Goal: Information Seeking & Learning: Compare options

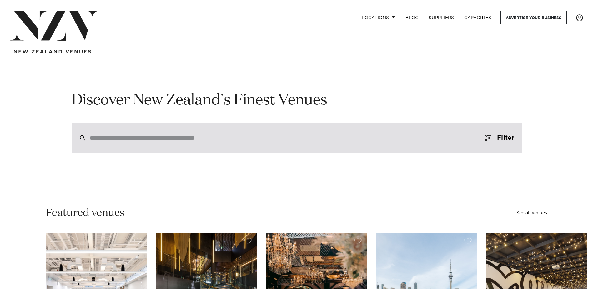
click at [168, 145] on div at bounding box center [297, 138] width 450 height 30
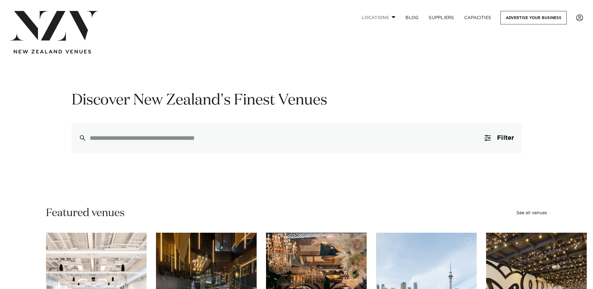
click at [384, 19] on link "Locations" at bounding box center [379, 17] width 44 height 13
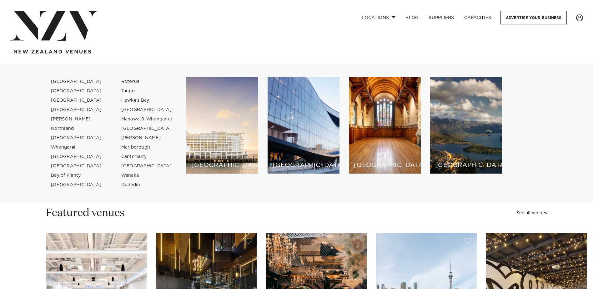
click at [58, 101] on link "[GEOGRAPHIC_DATA]" at bounding box center [76, 100] width 61 height 9
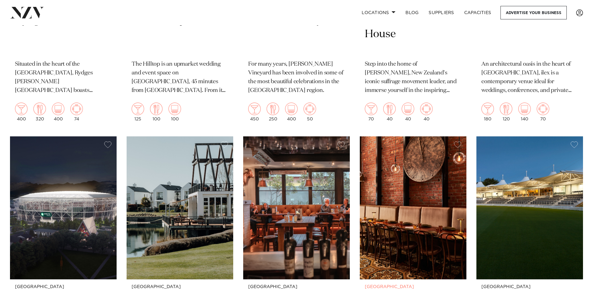
scroll to position [375, 0]
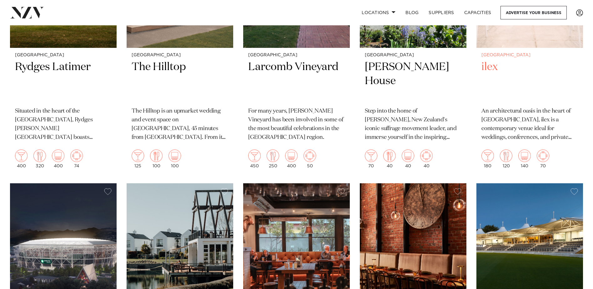
click at [488, 69] on h2 "ilex" at bounding box center [530, 81] width 97 height 42
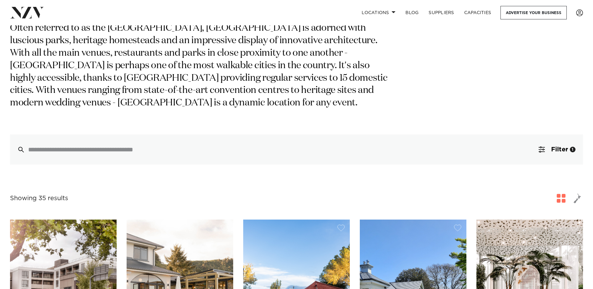
scroll to position [219, 0]
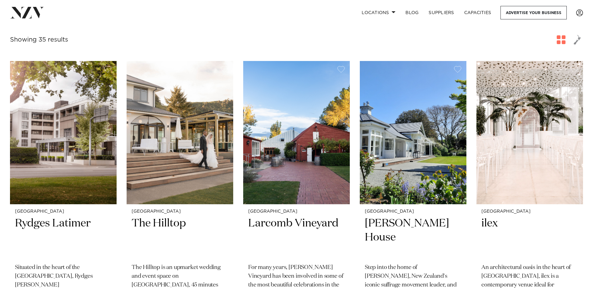
drag, startPoint x: 166, startPoint y: 225, endPoint x: 201, endPoint y: 33, distance: 195.1
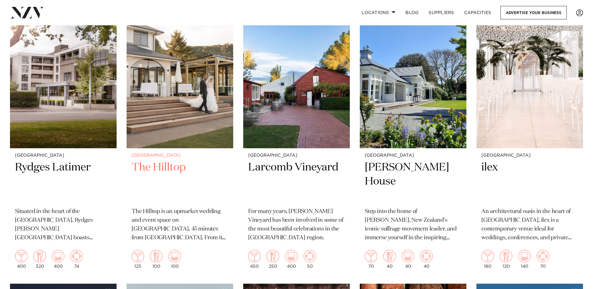
scroll to position [282, 0]
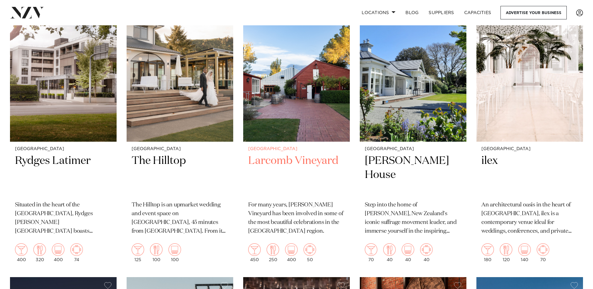
click at [321, 163] on h2 "Larcomb Vineyard" at bounding box center [296, 175] width 97 height 42
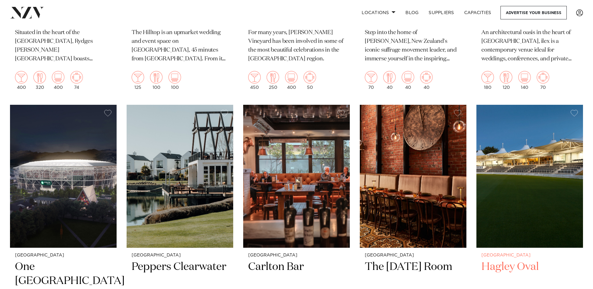
scroll to position [375, 0]
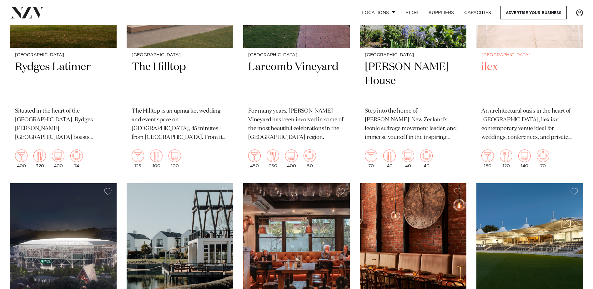
click at [494, 73] on h2 "ilex" at bounding box center [530, 81] width 97 height 42
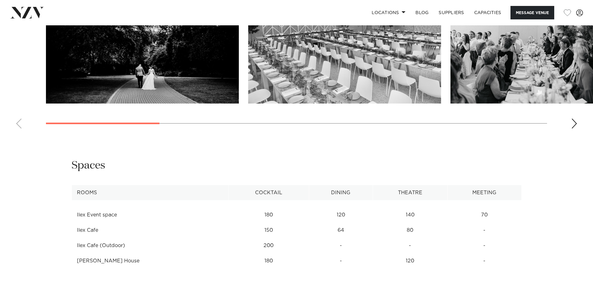
scroll to position [782, 0]
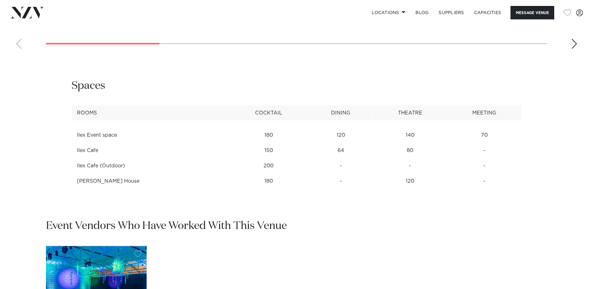
drag, startPoint x: 96, startPoint y: 135, endPoint x: 409, endPoint y: 139, distance: 313.2
click at [409, 139] on tr "Ilex Event space 180 120 140 70" at bounding box center [297, 135] width 450 height 15
click at [409, 139] on td "140" at bounding box center [410, 135] width 75 height 15
drag, startPoint x: 407, startPoint y: 133, endPoint x: 264, endPoint y: 141, distance: 143.2
click at [264, 141] on tr "Ilex Event space 180 120 140 70" at bounding box center [297, 135] width 450 height 15
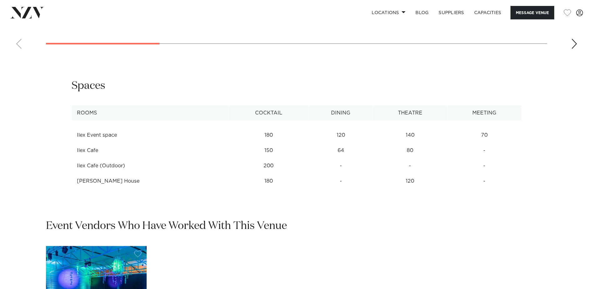
drag, startPoint x: 264, startPoint y: 141, endPoint x: 247, endPoint y: 140, distance: 16.6
click at [247, 140] on td "180" at bounding box center [268, 135] width 81 height 15
click at [328, 134] on td "120" at bounding box center [341, 135] width 64 height 15
click at [383, 132] on td "140" at bounding box center [410, 135] width 75 height 15
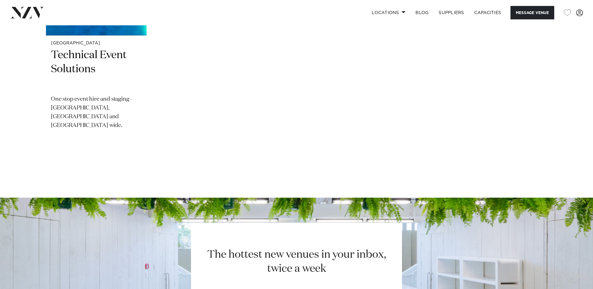
scroll to position [1033, 0]
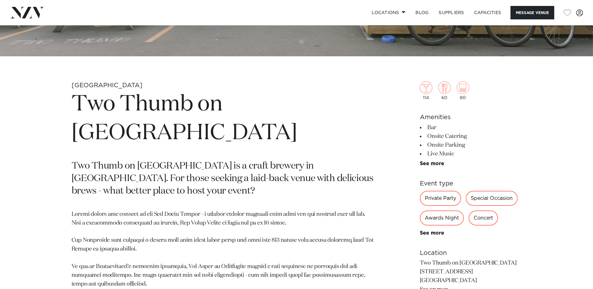
scroll to position [344, 0]
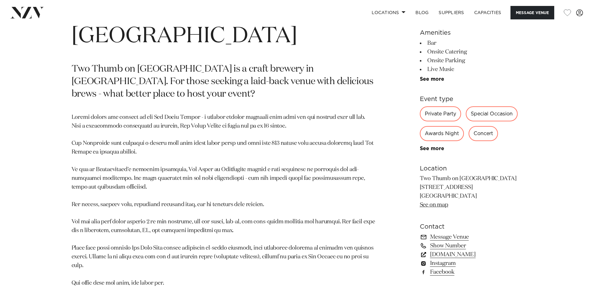
click at [473, 254] on link "www.twothumb.com" at bounding box center [471, 254] width 102 height 9
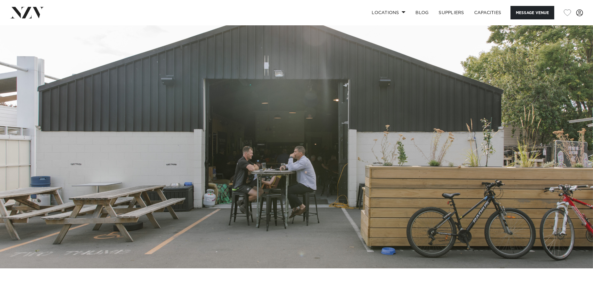
scroll to position [0, 0]
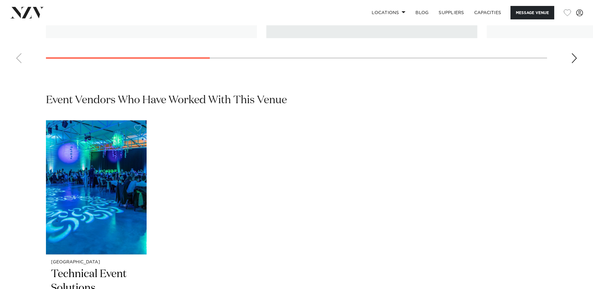
scroll to position [1283, 0]
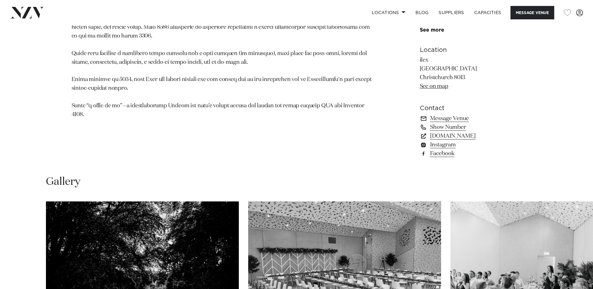
scroll to position [469, 0]
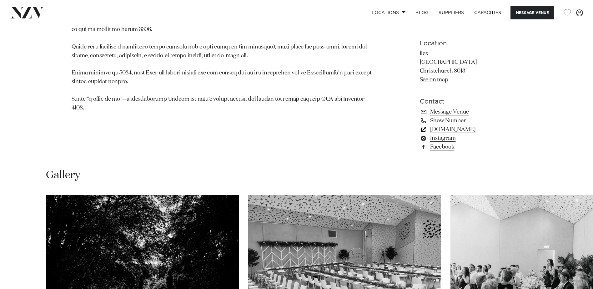
click at [469, 130] on link "[DOMAIN_NAME]" at bounding box center [471, 129] width 102 height 9
